Goal: Navigation & Orientation: Find specific page/section

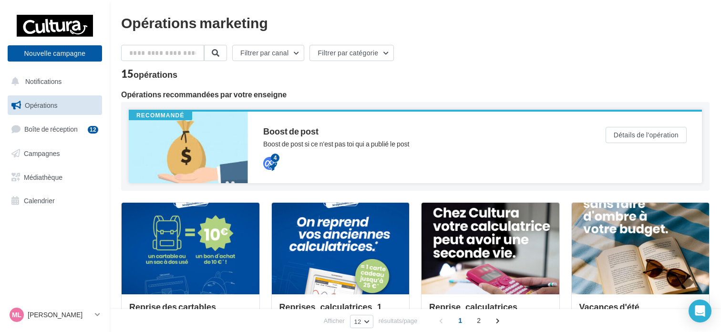
click at [339, 146] on div "Boost de post si ce n'est pas toi qui a publié le post" at bounding box center [415, 144] width 304 height 10
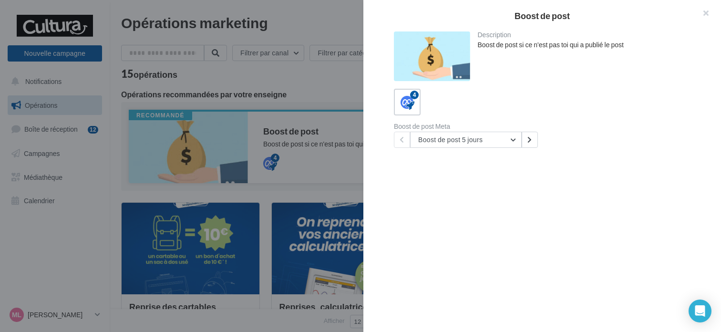
click at [339, 146] on div at bounding box center [360, 166] width 721 height 332
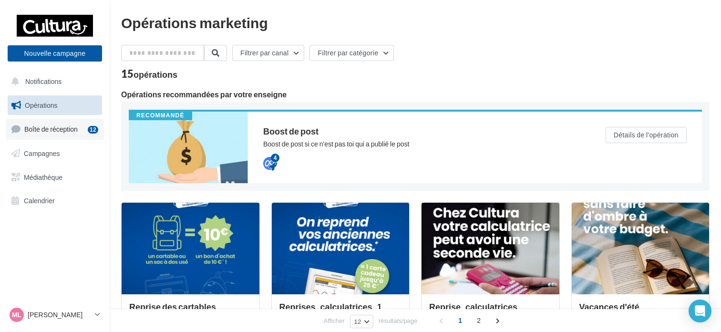
click at [36, 133] on link "Boîte de réception 12" at bounding box center [55, 129] width 98 height 20
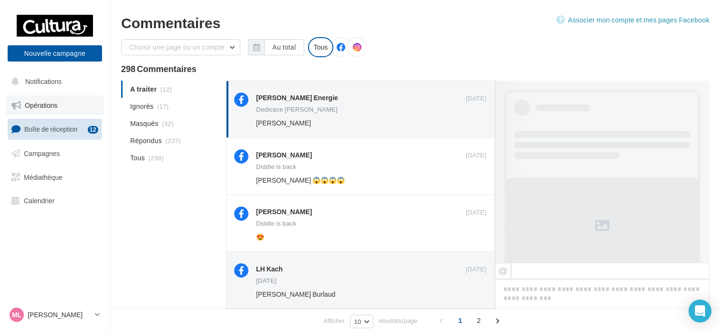
scroll to position [369, 0]
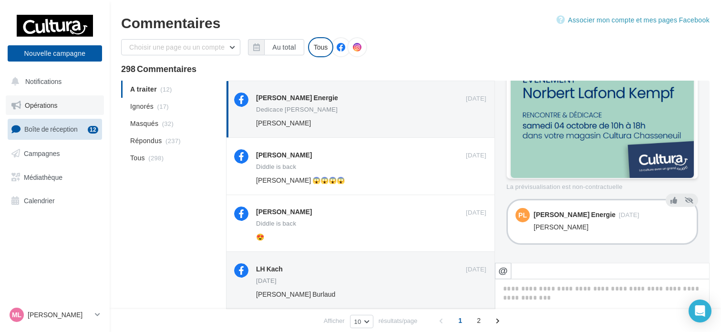
click at [29, 109] on span "Opérations" at bounding box center [41, 105] width 32 height 8
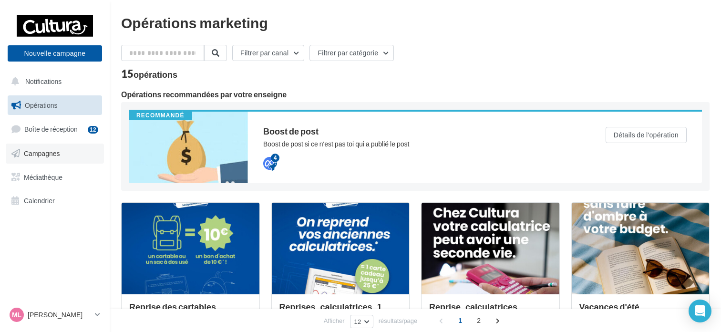
click at [46, 155] on span "Campagnes" at bounding box center [42, 153] width 36 height 8
